Goal: Go to known website: Go to known website

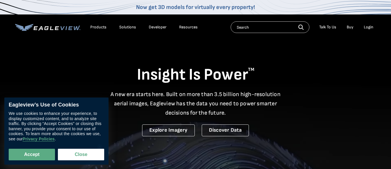
click at [369, 27] on div "Login" at bounding box center [368, 27] width 10 height 5
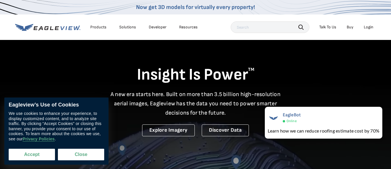
click at [50, 154] on button "Accept" at bounding box center [32, 155] width 46 height 12
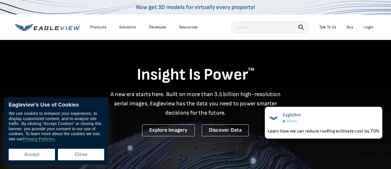
checkbox input "true"
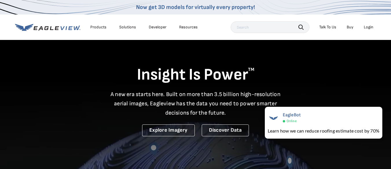
click at [369, 26] on div "Login" at bounding box center [368, 27] width 10 height 5
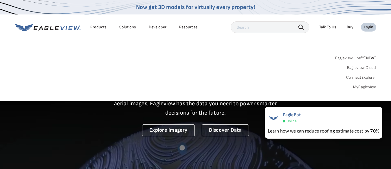
click at [359, 58] on link "Eagleview One™ * NEW *" at bounding box center [355, 57] width 41 height 7
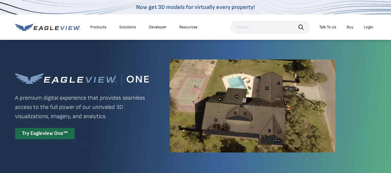
click at [367, 27] on div "Login" at bounding box center [368, 27] width 10 height 5
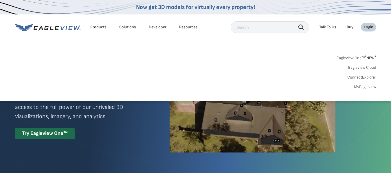
click at [366, 88] on link "MyEagleview" at bounding box center [365, 86] width 22 height 5
